Goal: Information Seeking & Learning: Learn about a topic

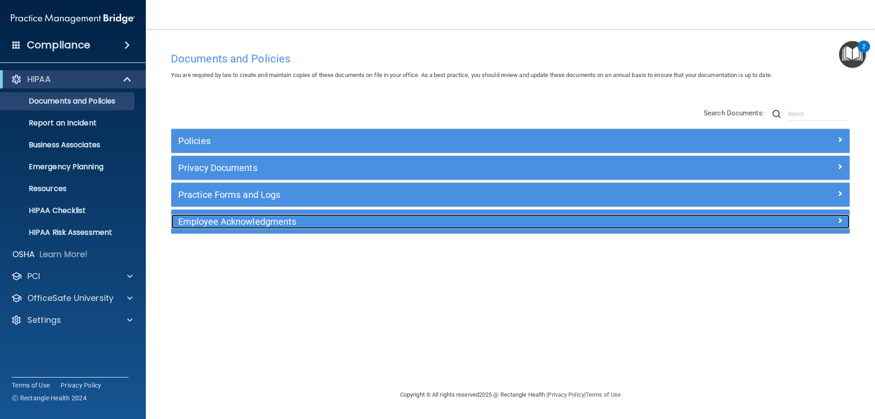
click at [304, 223] on h5 "Employee Acknowledgments" at bounding box center [425, 222] width 495 height 10
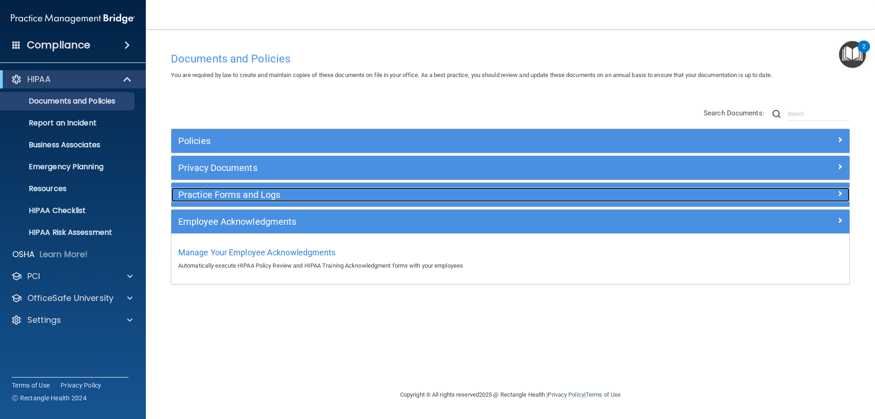
click at [297, 200] on div "Practice Forms and Logs" at bounding box center [425, 194] width 509 height 15
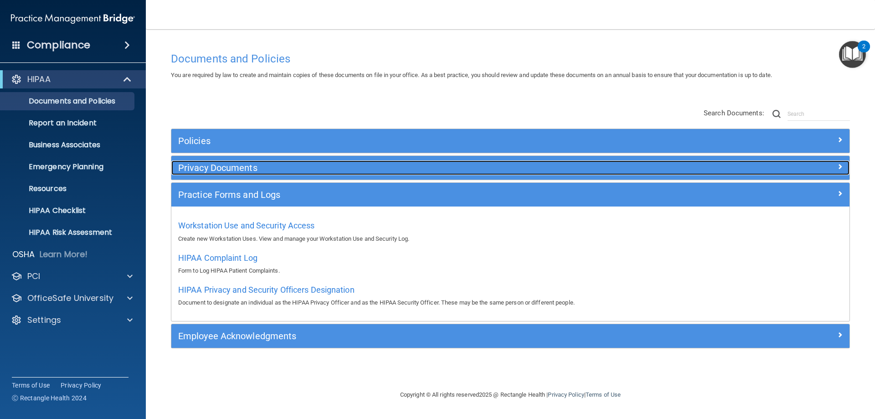
click at [254, 171] on h5 "Privacy Documents" at bounding box center [425, 168] width 495 height 10
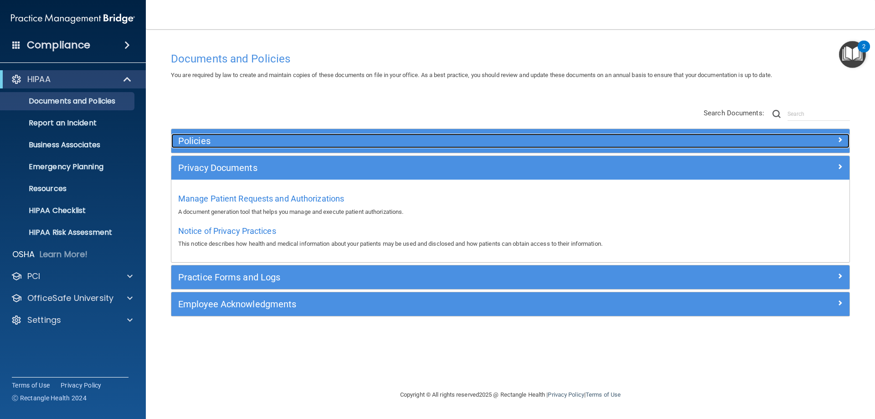
click at [253, 148] on div "Policies" at bounding box center [425, 141] width 509 height 15
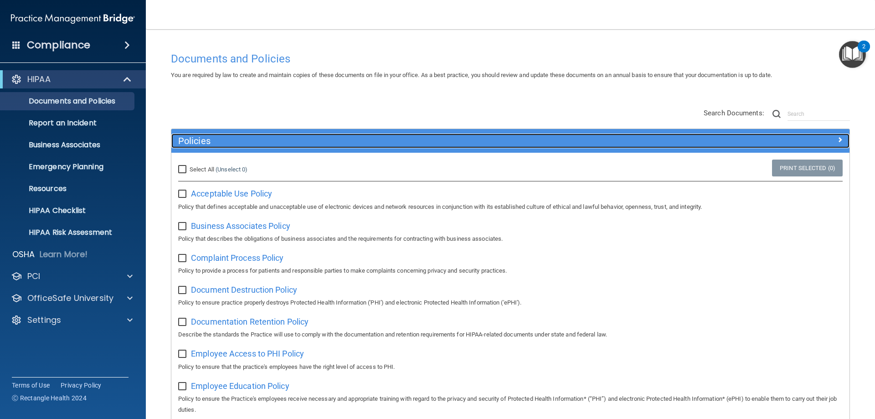
click at [253, 148] on div "Policies" at bounding box center [425, 141] width 509 height 15
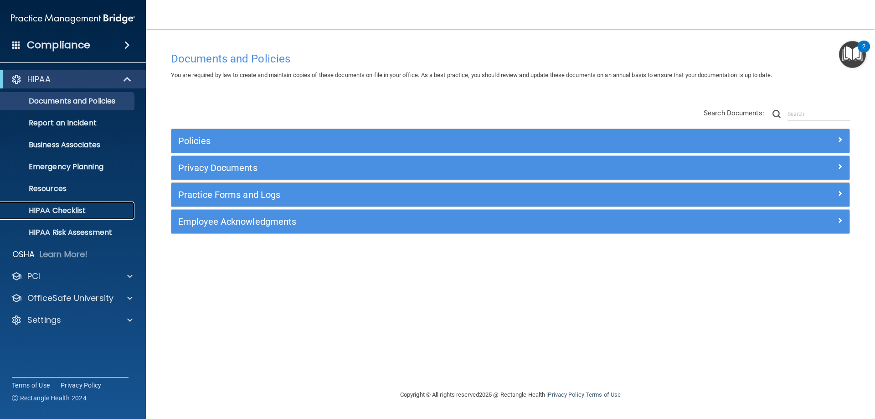
click at [69, 214] on p "HIPAA Checklist" at bounding box center [68, 210] width 124 height 9
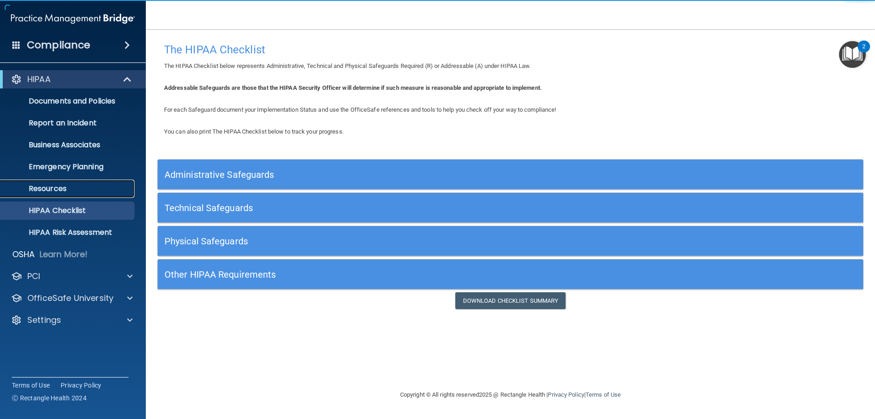
click at [48, 189] on p "Resources" at bounding box center [68, 188] width 124 height 9
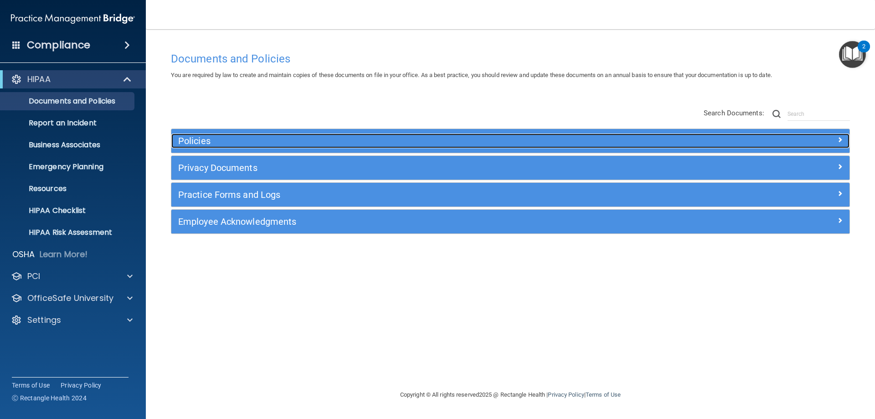
click at [840, 135] on span at bounding box center [839, 139] width 5 height 11
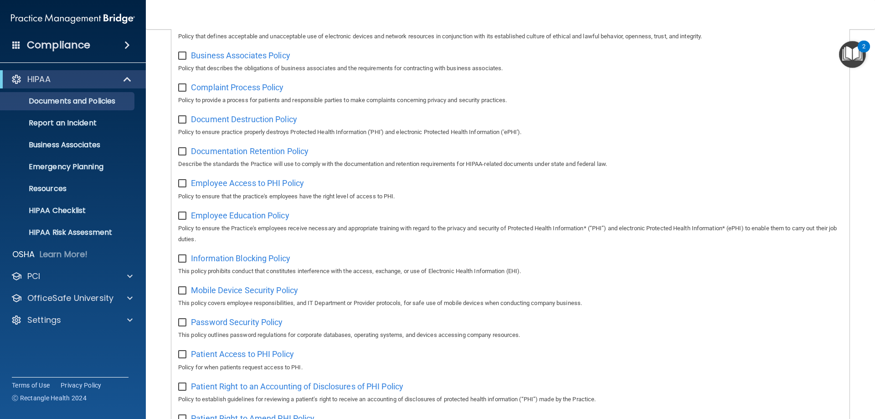
scroll to position [91, 0]
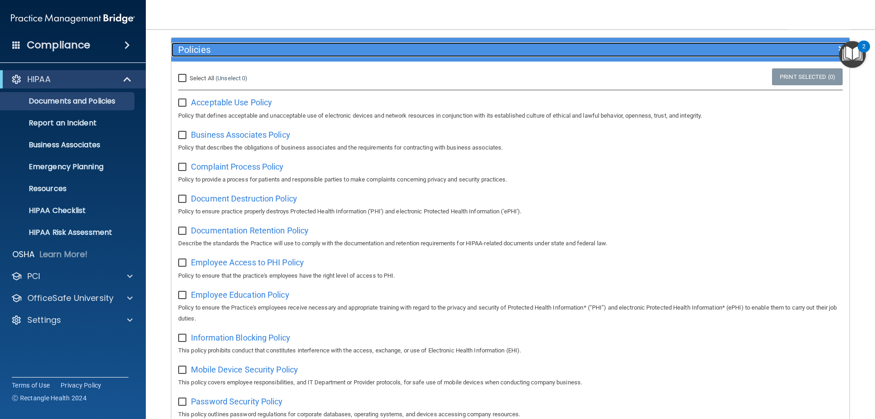
click at [812, 54] on div "Policies" at bounding box center [510, 49] width 678 height 15
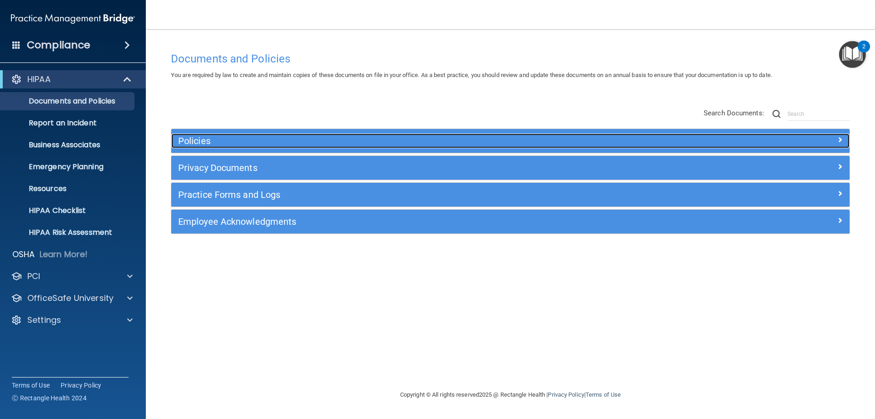
scroll to position [0, 0]
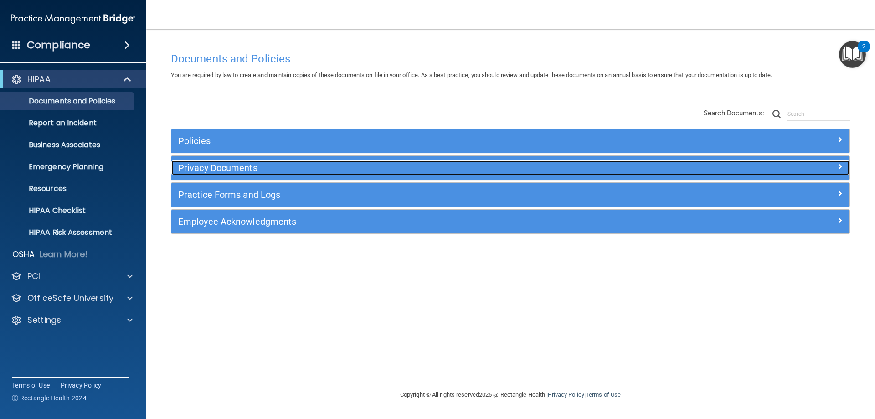
click at [779, 170] on div at bounding box center [765, 165] width 170 height 11
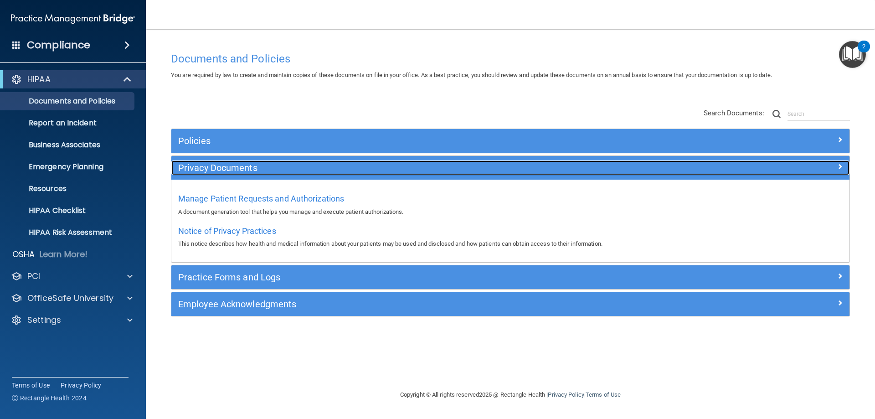
click at [789, 174] on div "Privacy Documents" at bounding box center [510, 167] width 678 height 15
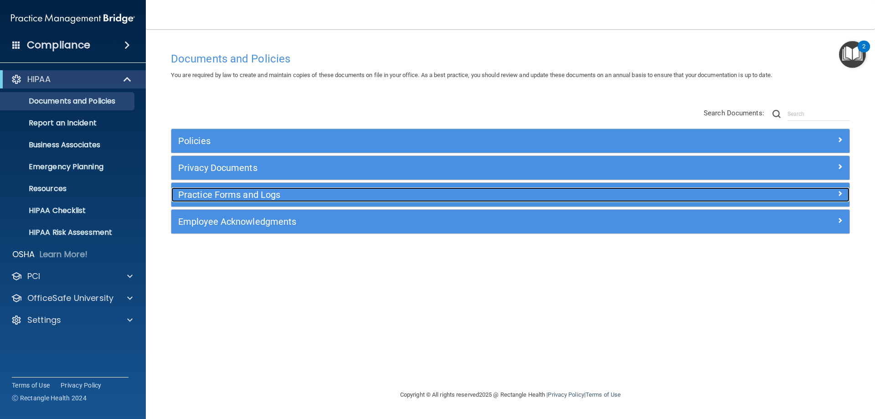
click at [772, 196] on div at bounding box center [765, 192] width 170 height 11
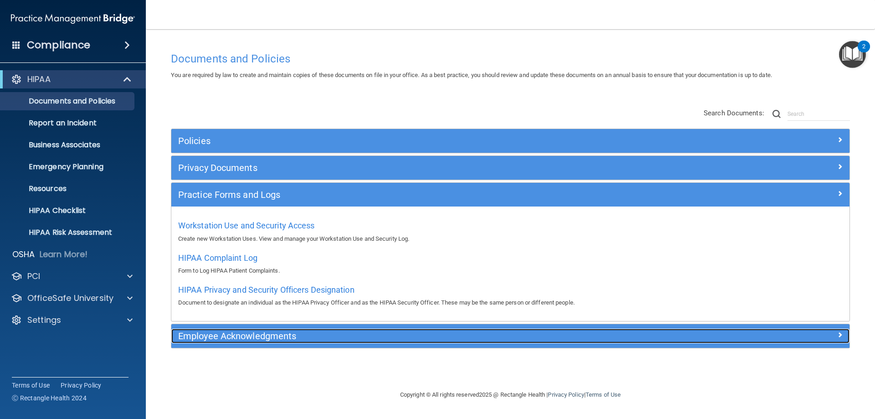
click at [236, 341] on h5 "Employee Acknowledgments" at bounding box center [425, 336] width 495 height 10
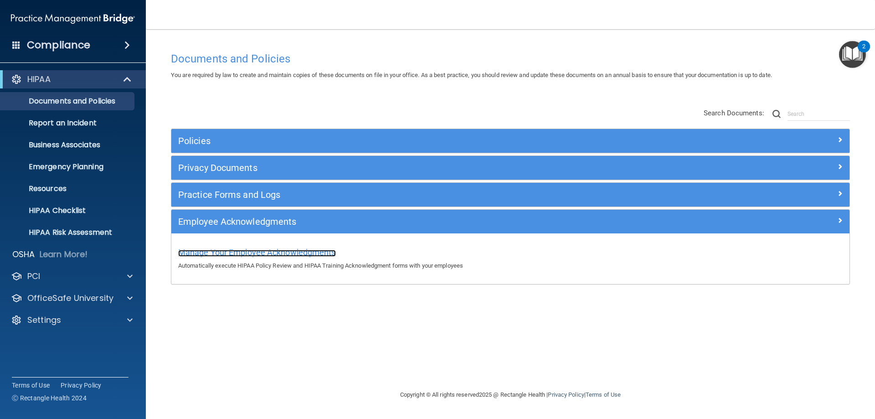
click at [228, 249] on span "Manage Your Employee Acknowledgments" at bounding box center [257, 253] width 158 height 10
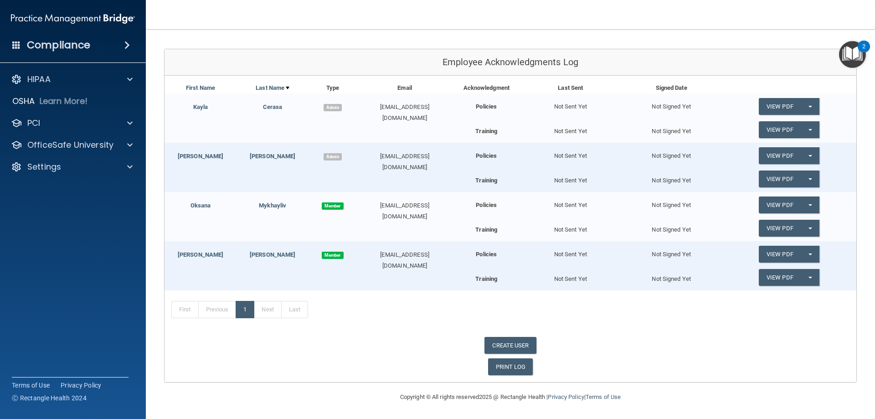
scroll to position [44, 0]
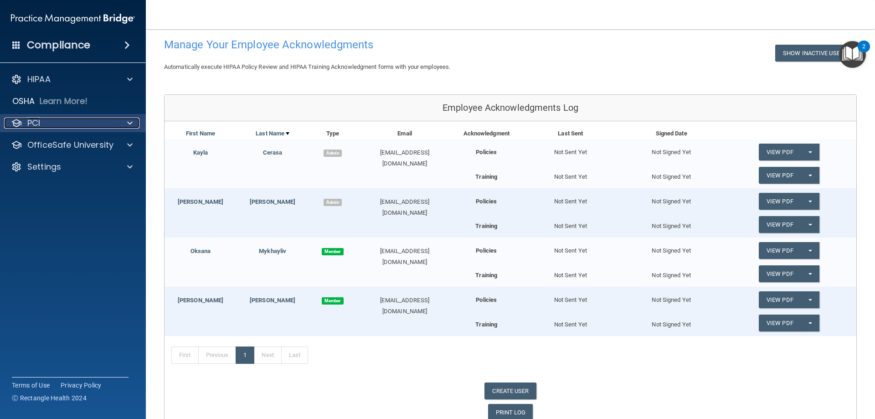
click at [130, 121] on span at bounding box center [129, 123] width 5 height 11
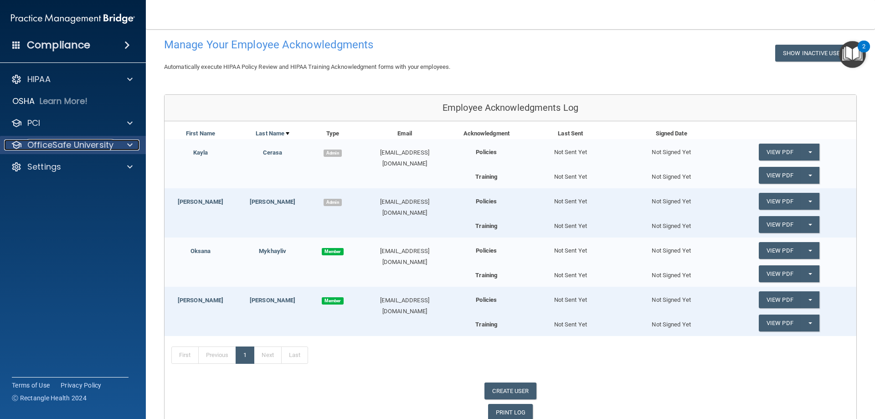
click at [136, 141] on div at bounding box center [128, 144] width 23 height 11
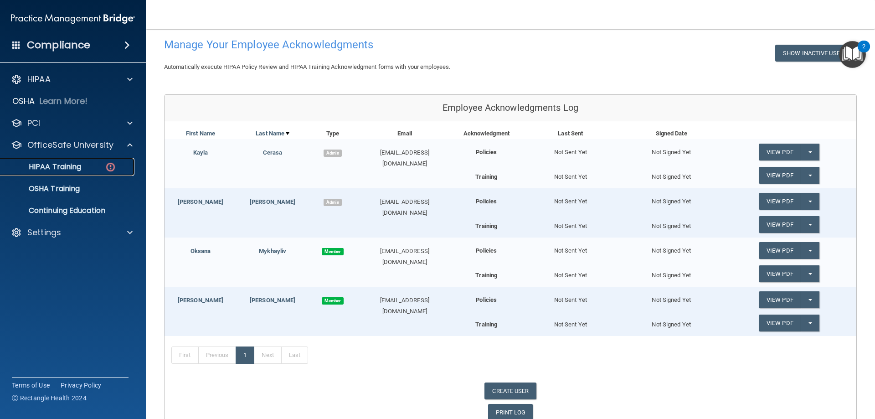
click at [79, 163] on p "HIPAA Training" at bounding box center [43, 166] width 75 height 9
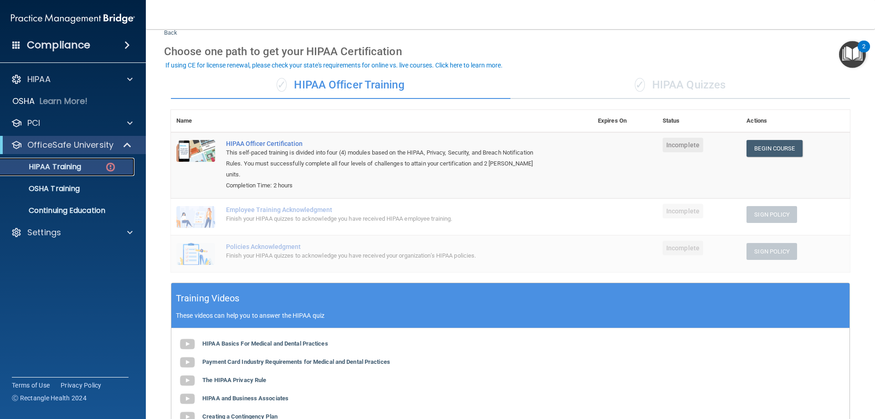
scroll to position [28, 0]
click at [527, 214] on div "Finish your HIPAA quizzes to acknowledge you have received HIPAA employee train…" at bounding box center [386, 219] width 321 height 11
click at [680, 85] on div "✓ HIPAA Quizzes" at bounding box center [681, 85] width 340 height 27
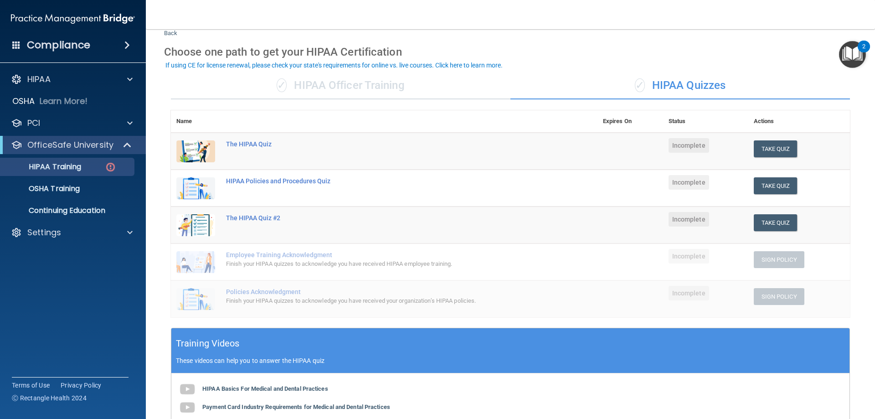
click at [354, 83] on div "✓ HIPAA Officer Training" at bounding box center [341, 85] width 340 height 27
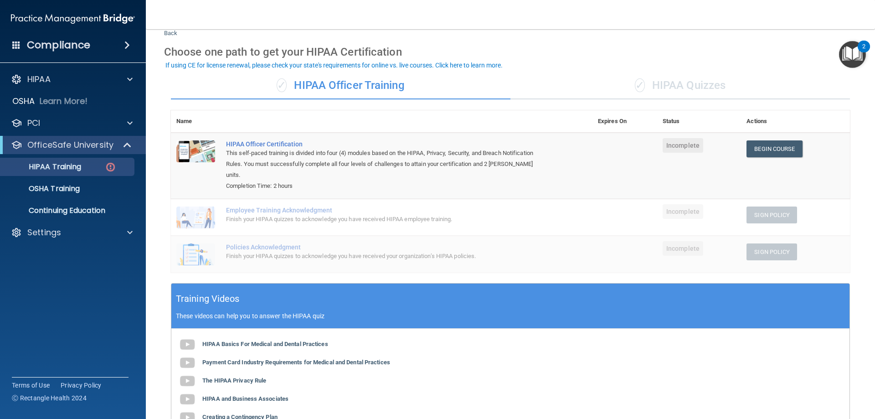
scroll to position [0, 0]
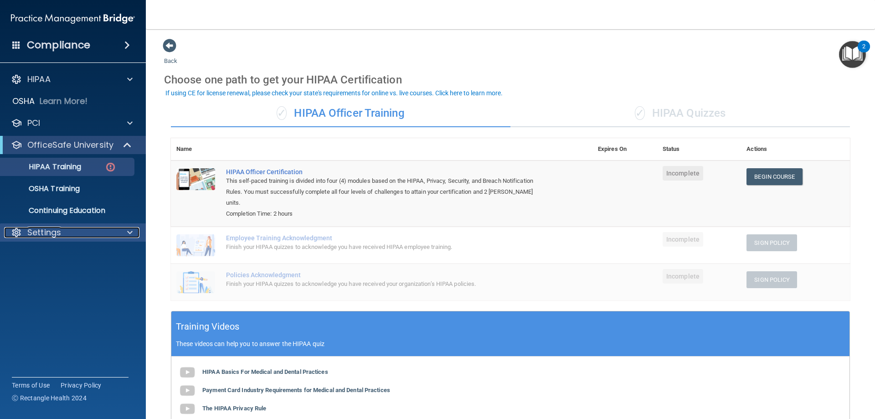
click at [135, 233] on div at bounding box center [128, 232] width 23 height 11
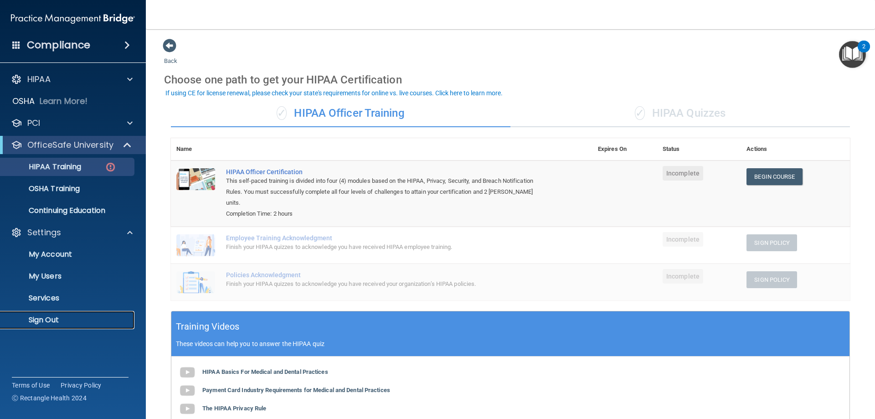
click at [50, 322] on p "Sign Out" at bounding box center [68, 319] width 124 height 9
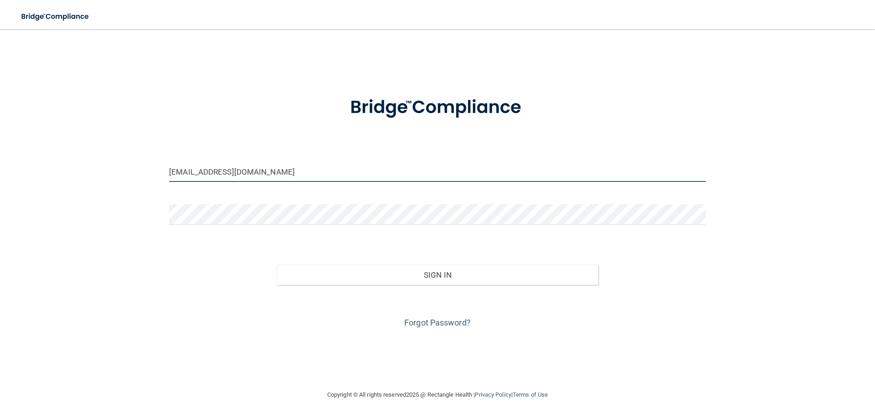
drag, startPoint x: 359, startPoint y: 172, endPoint x: 348, endPoint y: 173, distance: 11.0
click at [358, 172] on input "[EMAIL_ADDRESS][DOMAIN_NAME]" at bounding box center [437, 171] width 537 height 21
drag, startPoint x: 320, startPoint y: 178, endPoint x: 117, endPoint y: 182, distance: 202.9
click at [117, 182] on div "[EMAIL_ADDRESS][DOMAIN_NAME] Invalid email/password. You don't have permission …" at bounding box center [437, 209] width 839 height 342
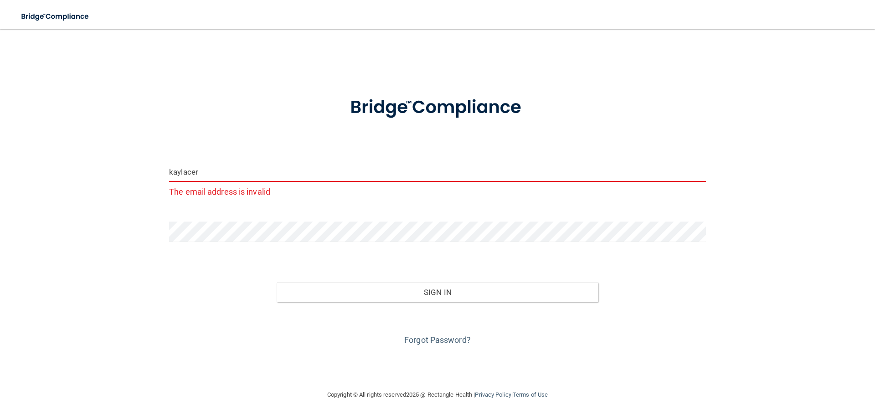
type input "[EMAIL_ADDRESS][DOMAIN_NAME]"
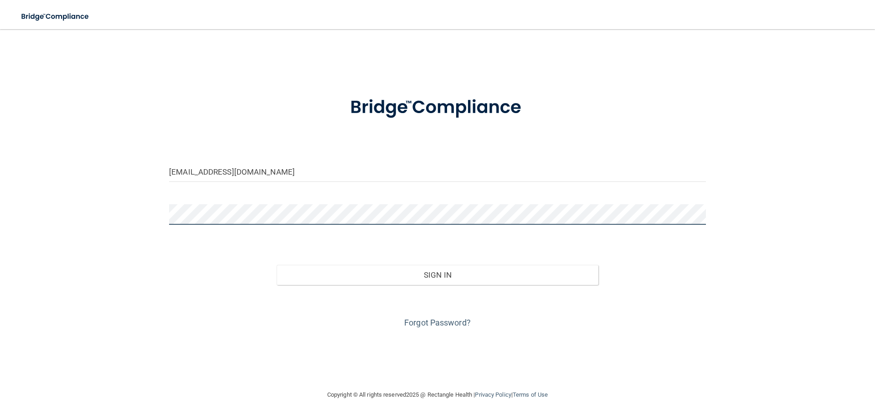
click at [143, 219] on div "[EMAIL_ADDRESS][DOMAIN_NAME] Invalid email/password. You don't have permission …" at bounding box center [437, 209] width 839 height 342
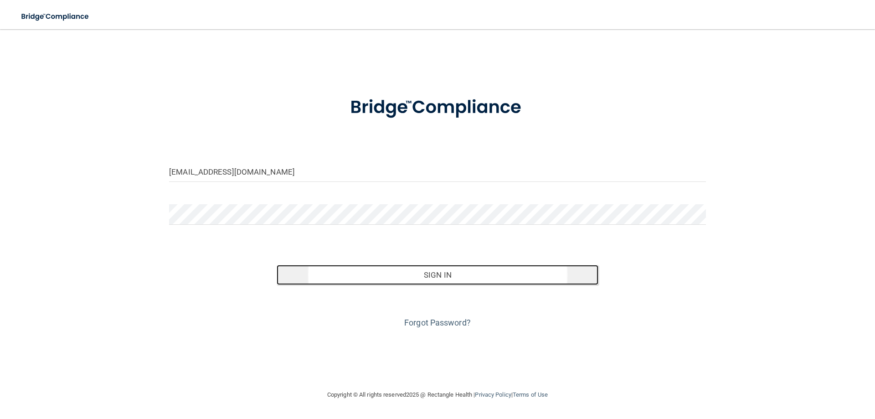
click at [492, 271] on button "Sign In" at bounding box center [438, 275] width 322 height 20
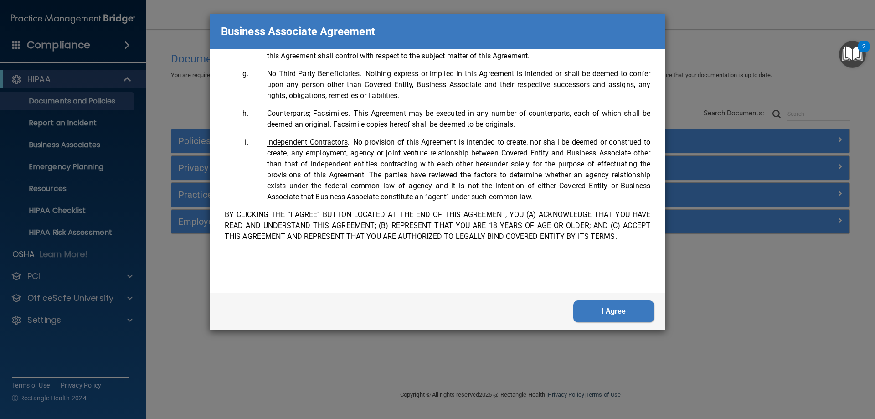
scroll to position [1859, 0]
click at [635, 310] on button "I Agree" at bounding box center [613, 311] width 81 height 22
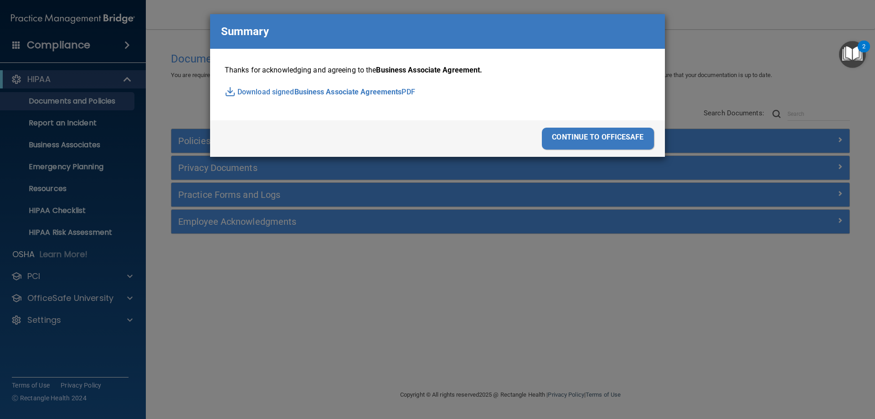
click at [609, 134] on div "continue to officesafe" at bounding box center [598, 139] width 112 height 22
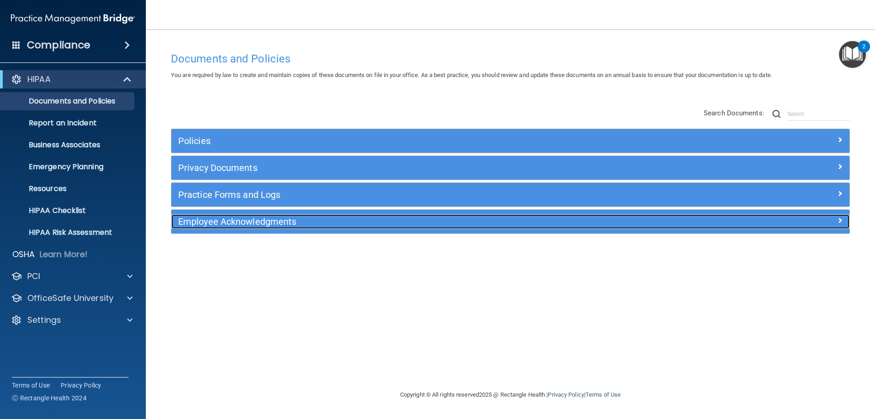
click at [596, 221] on h5 "Employee Acknowledgments" at bounding box center [425, 222] width 495 height 10
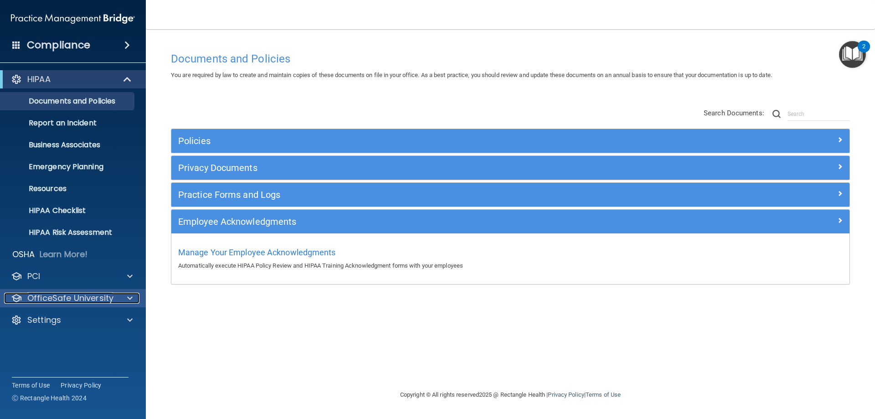
click at [116, 298] on div "OfficeSafe University" at bounding box center [60, 298] width 113 height 11
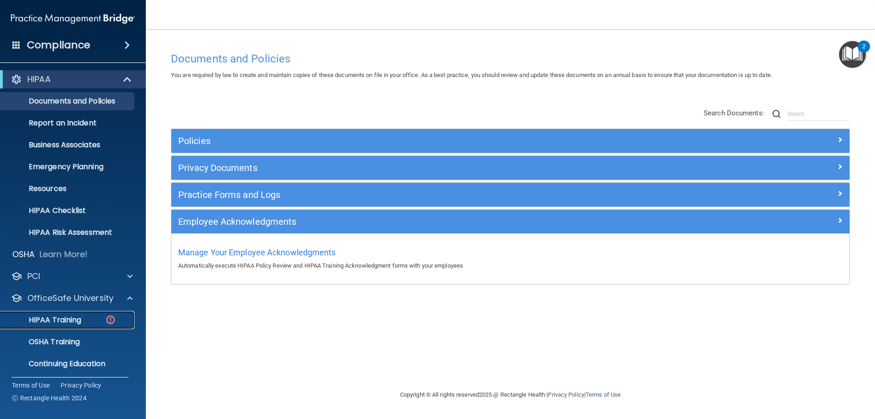
click at [72, 321] on p "HIPAA Training" at bounding box center [43, 319] width 75 height 9
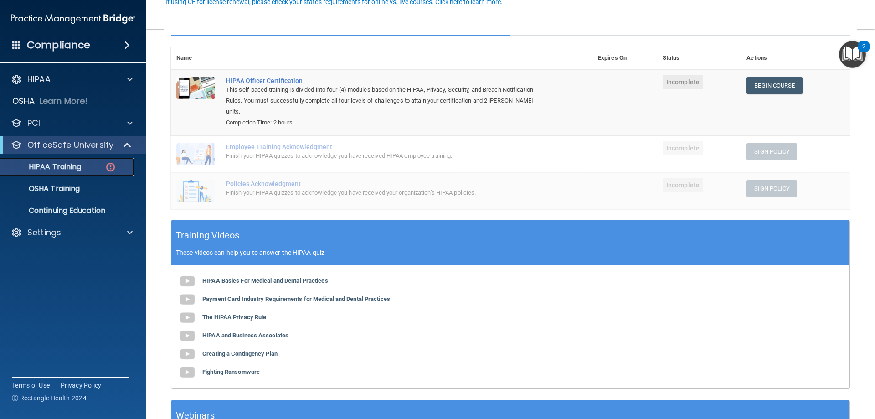
scroll to position [46, 0]
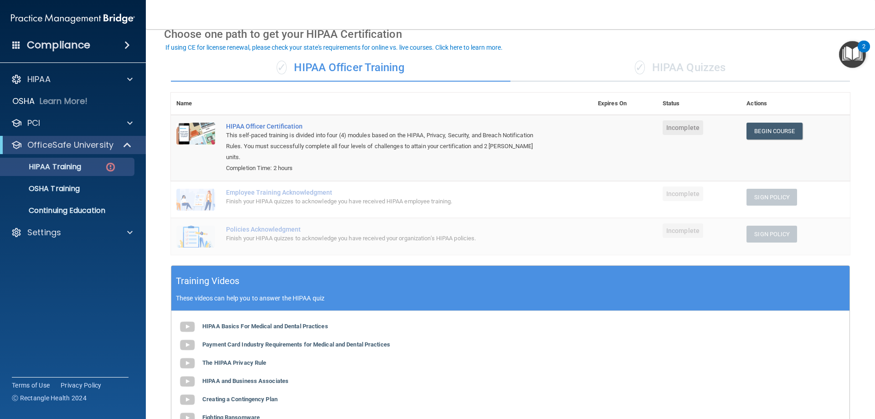
click at [676, 68] on div "✓ HIPAA Quizzes" at bounding box center [681, 67] width 340 height 27
